Goal: Task Accomplishment & Management: Use online tool/utility

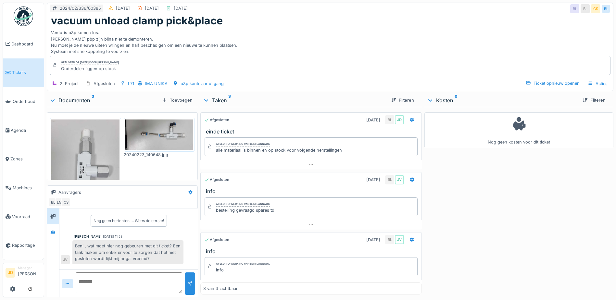
scroll to position [85, 0]
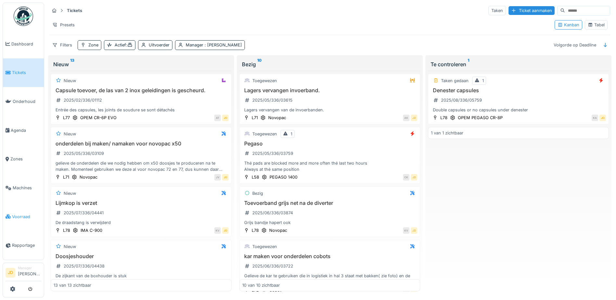
scroll to position [292, 0]
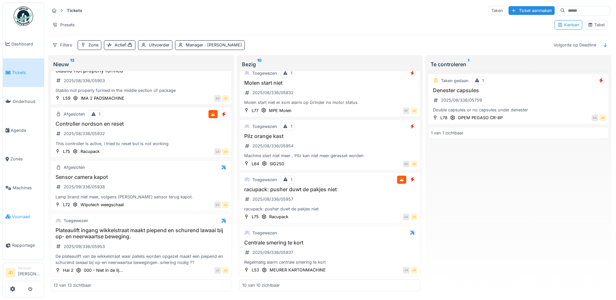
click at [23, 214] on span "Voorraad" at bounding box center [26, 217] width 29 height 6
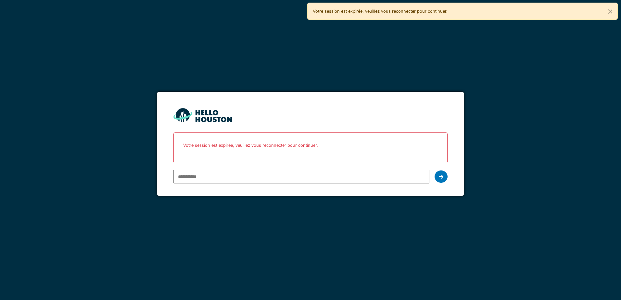
type input "**********"
drag, startPoint x: 440, startPoint y: 176, endPoint x: 435, endPoint y: 175, distance: 4.3
click at [440, 175] on icon at bounding box center [441, 176] width 5 height 5
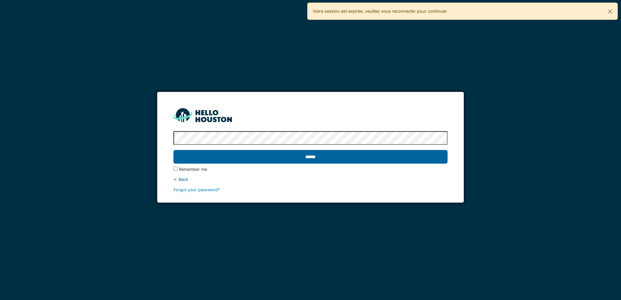
click at [368, 155] on input "******" at bounding box center [310, 157] width 274 height 14
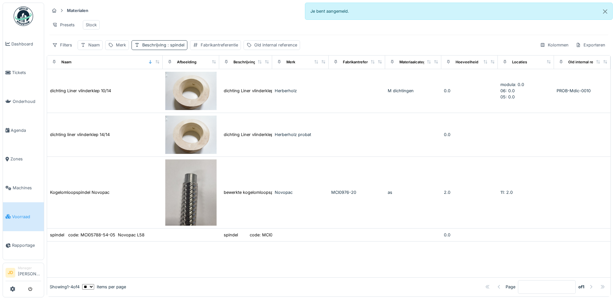
click at [177, 47] on span ": spindel" at bounding box center [175, 45] width 18 height 5
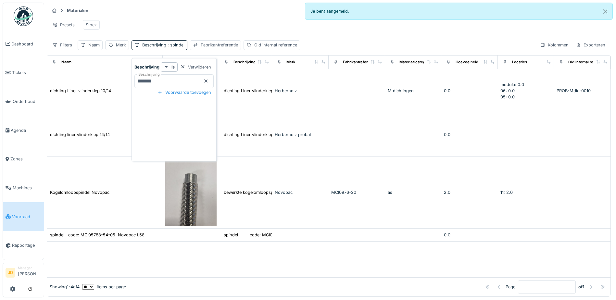
click at [209, 81] on icon at bounding box center [205, 81] width 5 height 4
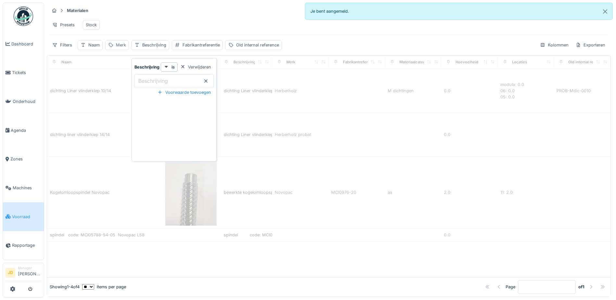
click at [115, 49] on div "Merk" at bounding box center [117, 44] width 24 height 9
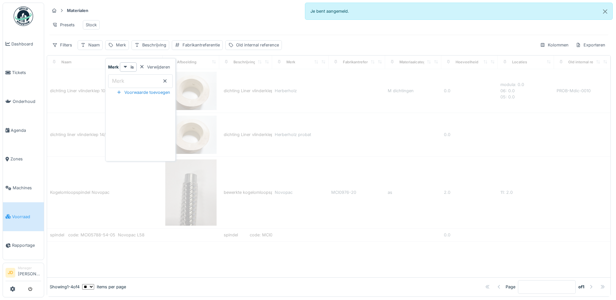
drag, startPoint x: 136, startPoint y: 79, endPoint x: 139, endPoint y: 75, distance: 5.5
click at [136, 79] on input "Merk" at bounding box center [140, 81] width 65 height 14
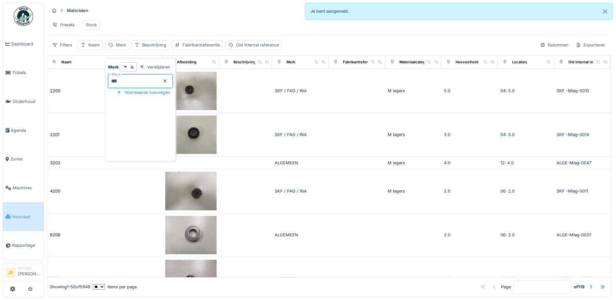
type input "****"
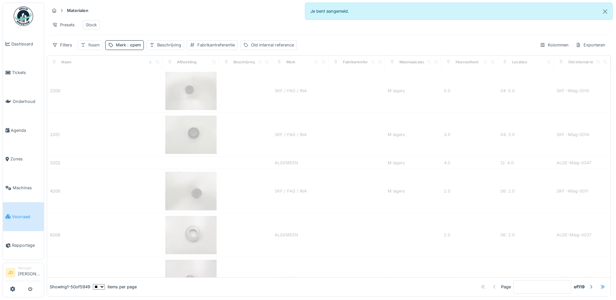
click at [94, 48] on div "Naam" at bounding box center [93, 45] width 11 height 6
click at [98, 76] on input "Naam" at bounding box center [114, 81] width 66 height 14
type input "**"
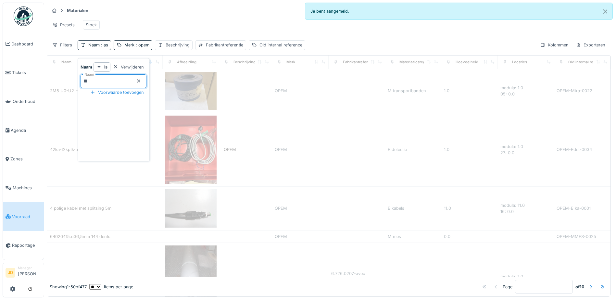
click at [204, 16] on div "Materialen Materiaalaanvragen" at bounding box center [328, 10] width 559 height 11
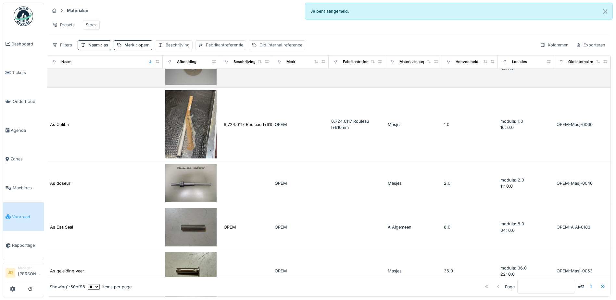
scroll to position [325, 0]
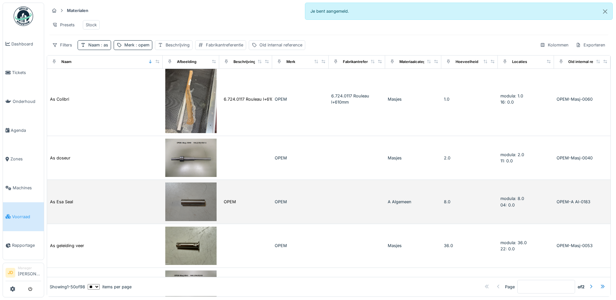
click at [201, 190] on img at bounding box center [190, 202] width 51 height 38
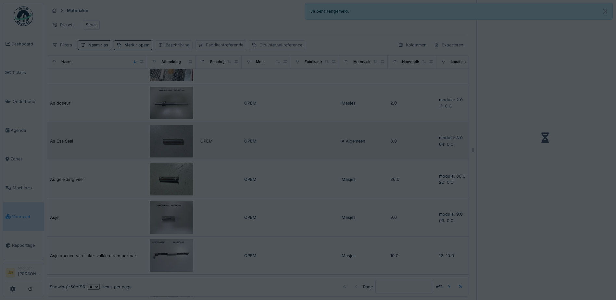
scroll to position [287, 0]
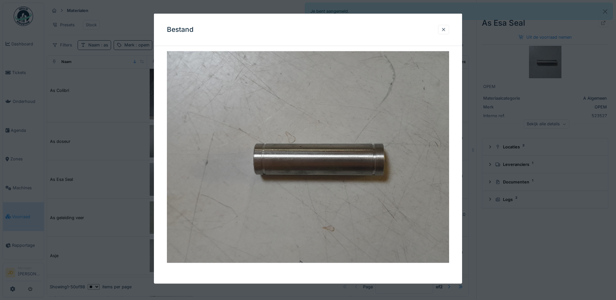
click at [481, 216] on div at bounding box center [308, 150] width 616 height 300
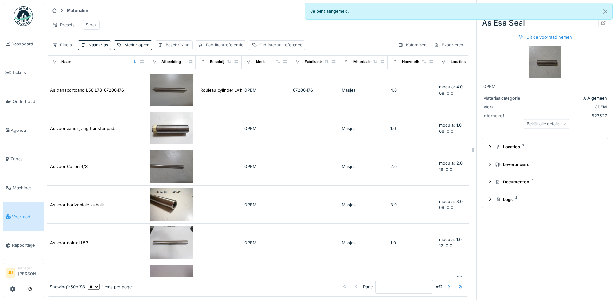
scroll to position [1001, 0]
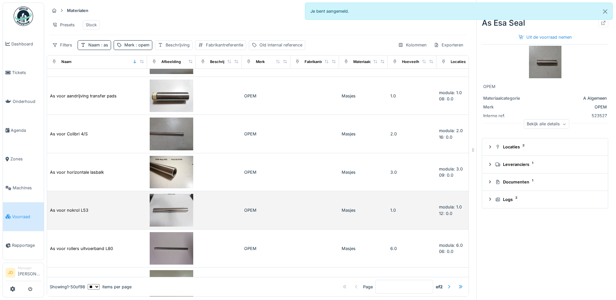
click at [171, 215] on img at bounding box center [172, 210] width 44 height 33
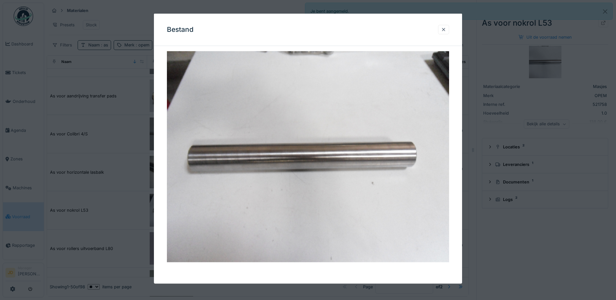
click at [514, 257] on div at bounding box center [308, 150] width 616 height 300
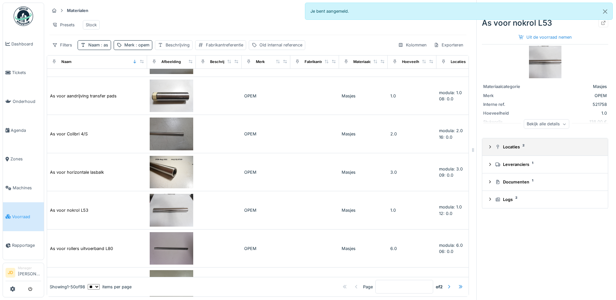
click at [507, 146] on div "Locaties 2" at bounding box center [547, 147] width 105 height 6
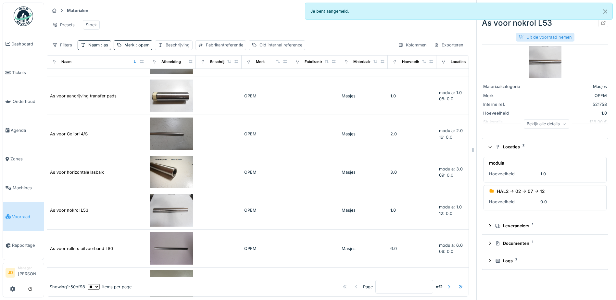
click at [532, 35] on div "Uit de voorraad nemen" at bounding box center [545, 37] width 58 height 9
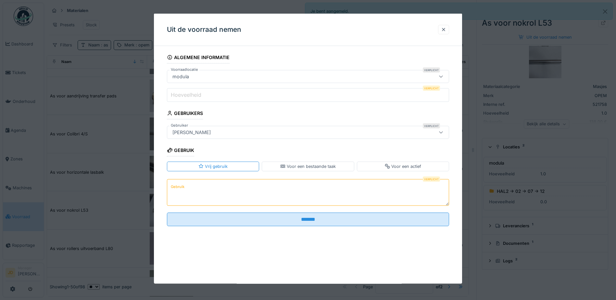
click at [252, 95] on input "Hoeveelheid" at bounding box center [308, 95] width 282 height 14
type input "*"
click at [255, 186] on textarea "Gebruik" at bounding box center [308, 192] width 282 height 27
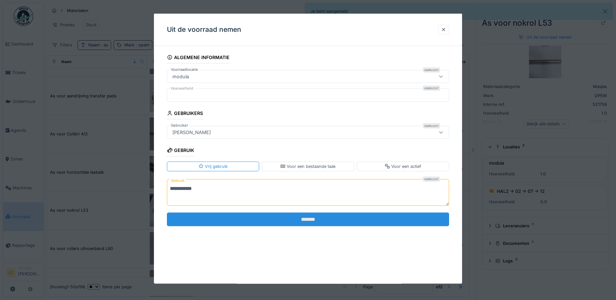
type textarea "**********"
click at [263, 216] on input "*******" at bounding box center [308, 219] width 282 height 14
